Goal: Submit feedback/report problem: Submit feedback/report problem

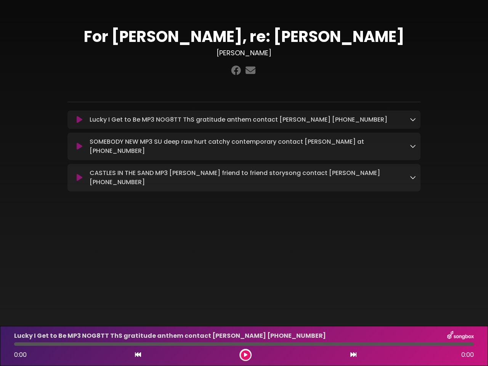
click at [77, 116] on icon at bounding box center [80, 120] width 6 height 8
click at [410, 121] on icon at bounding box center [413, 119] width 6 height 6
click at [0, 0] on input "Email" at bounding box center [0, 0] width 0 height 0
click at [0, 0] on textarea "Comment" at bounding box center [0, 0] width 0 height 0
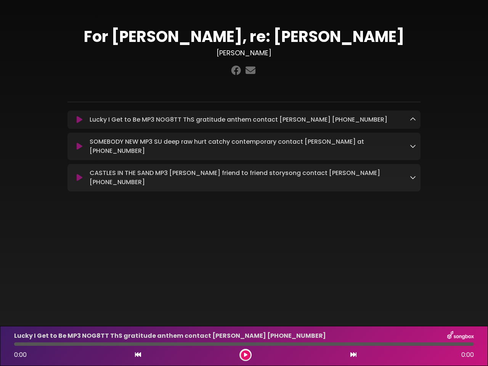
click at [135, 352] on icon at bounding box center [138, 355] width 6 height 6
click at [351, 356] on icon at bounding box center [354, 355] width 6 height 6
